Goal: Information Seeking & Learning: Learn about a topic

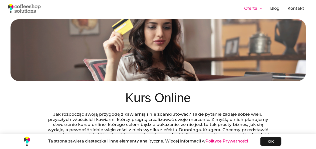
click at [274, 140] on span "OK" at bounding box center [271, 142] width 6 height 4
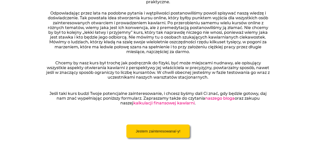
scroll to position [261, 0]
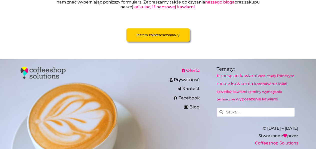
click at [190, 71] on span "Oferta" at bounding box center [192, 71] width 15 height 8
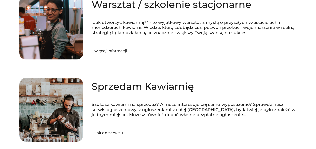
scroll to position [125, 0]
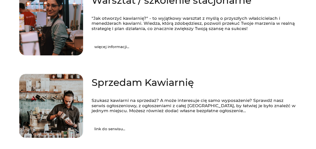
click at [99, 47] on span "więcej informacji..." at bounding box center [111, 47] width 35 height 4
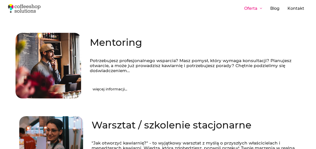
scroll to position [130, 0]
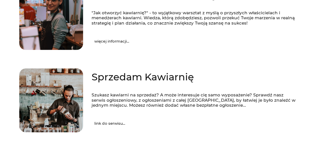
click at [103, 124] on span "link do serwisu..." at bounding box center [109, 124] width 31 height 4
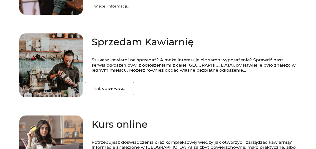
scroll to position [261, 0]
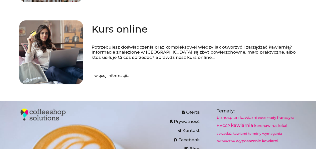
click at [114, 76] on span "więcej informacji..." at bounding box center [111, 76] width 35 height 4
click at [117, 74] on span "więcej informacji..." at bounding box center [111, 76] width 35 height 4
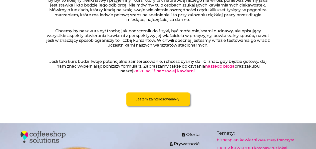
scroll to position [196, 0]
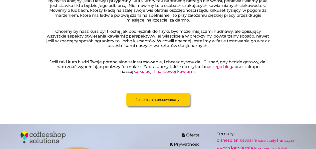
click at [210, 67] on link "naszego bloga" at bounding box center [220, 66] width 30 height 5
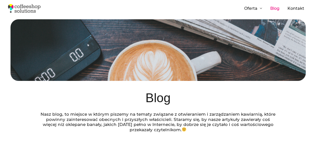
drag, startPoint x: 316, startPoint y: 33, endPoint x: 315, endPoint y: 56, distance: 23.3
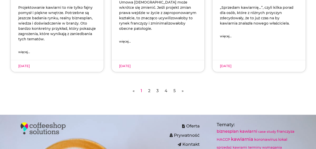
scroll to position [236, 0]
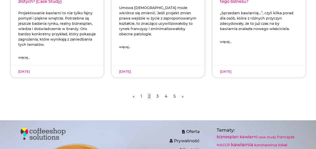
click at [150, 96] on link "Strona 2" at bounding box center [149, 96] width 2 height 5
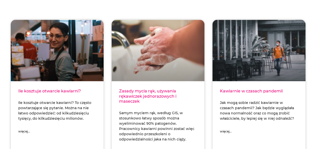
scroll to position [130, 0]
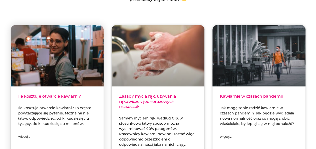
click at [25, 136] on link "więcej..." at bounding box center [24, 137] width 12 height 6
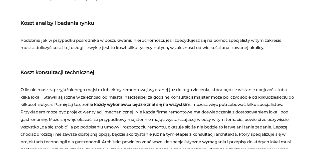
scroll to position [758, 0]
